Goal: Find specific page/section: Find specific page/section

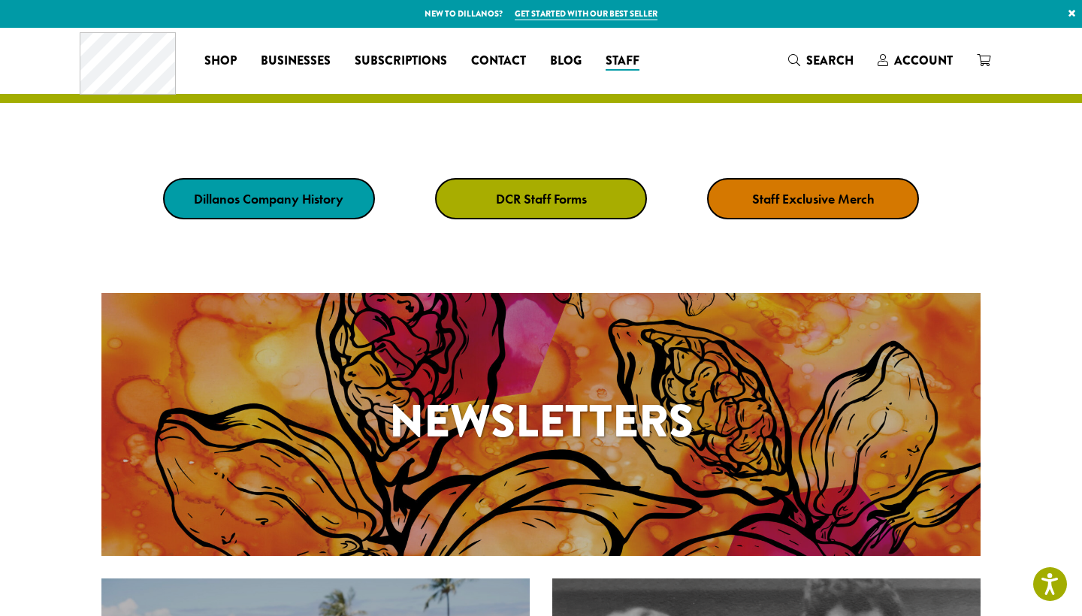
click at [546, 206] on strong "DCR Staff Forms" at bounding box center [541, 198] width 91 height 17
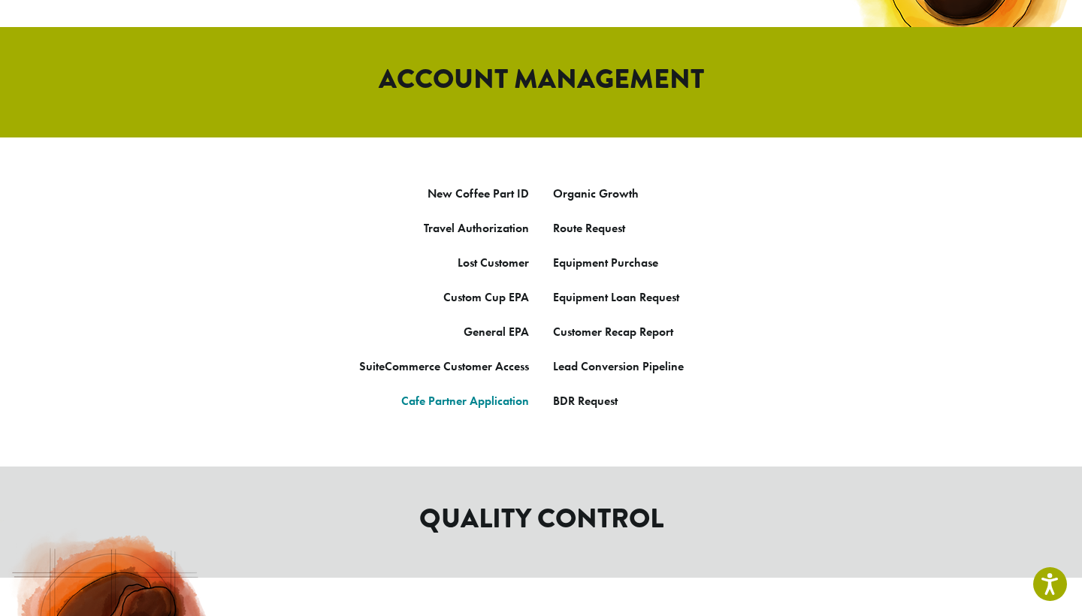
click at [507, 393] on link "Cafe Partner Application" at bounding box center [465, 401] width 128 height 16
click at [611, 324] on strong "Customer Recap Report" at bounding box center [613, 332] width 120 height 16
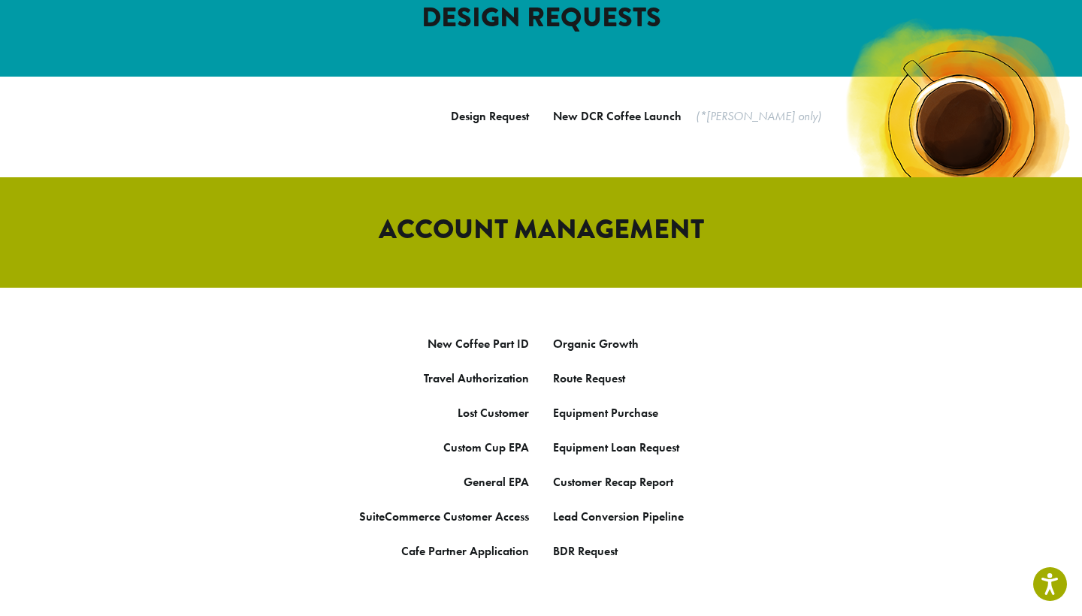
scroll to position [647, 0]
